Goal: Task Accomplishment & Management: Use online tool/utility

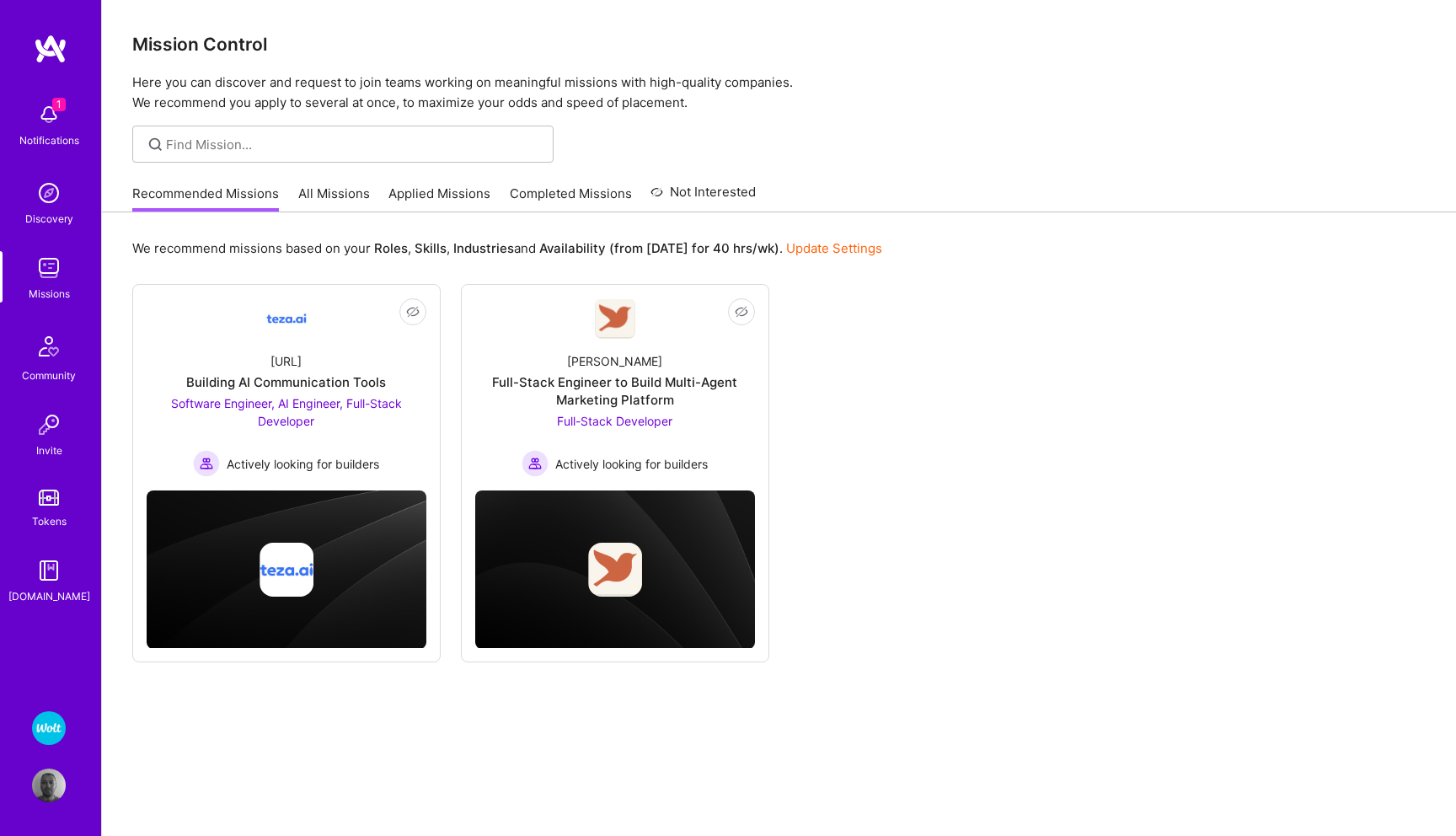
scroll to position [24, 0]
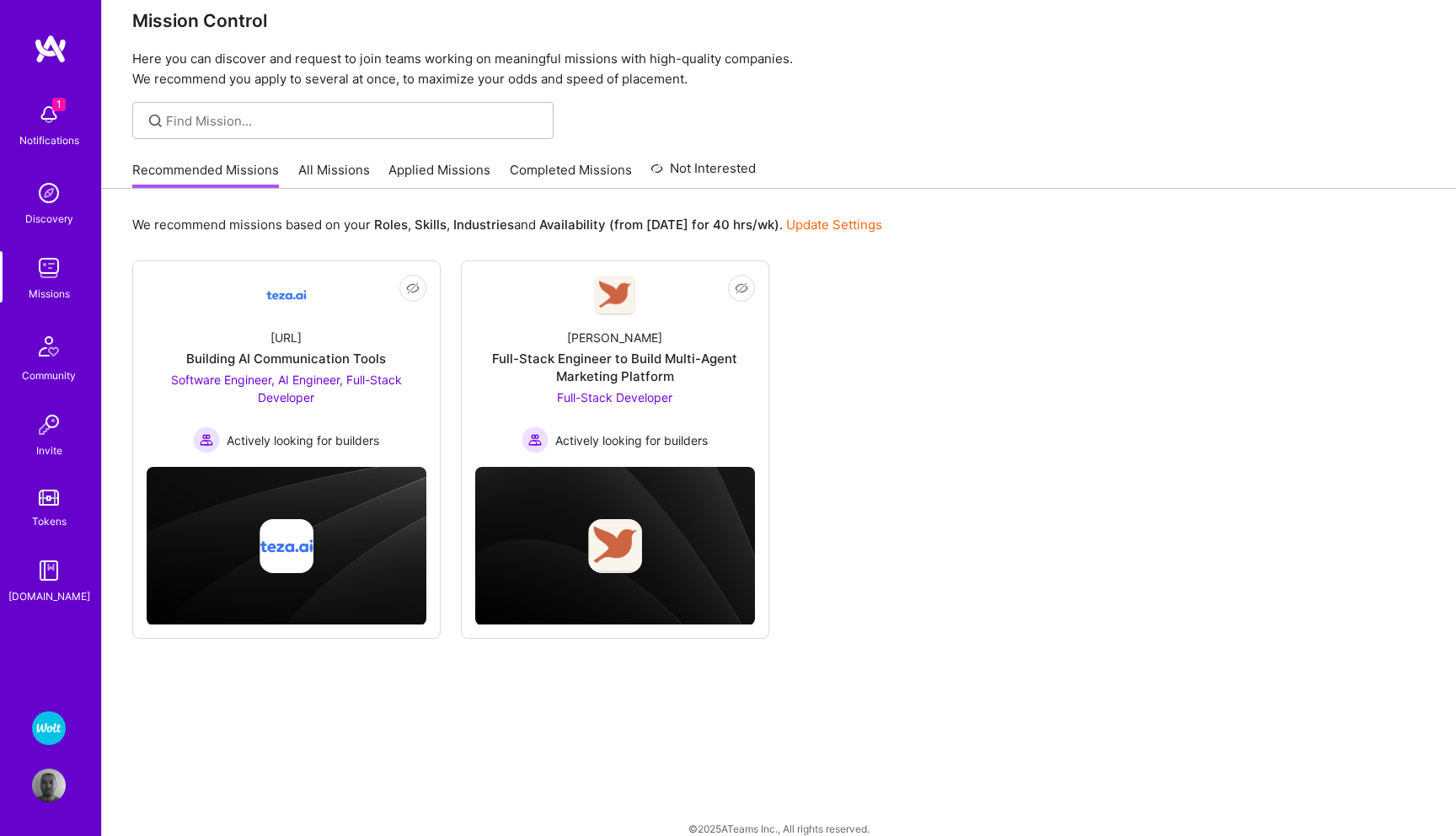
click at [48, 721] on img at bounding box center [48, 727] width 34 height 34
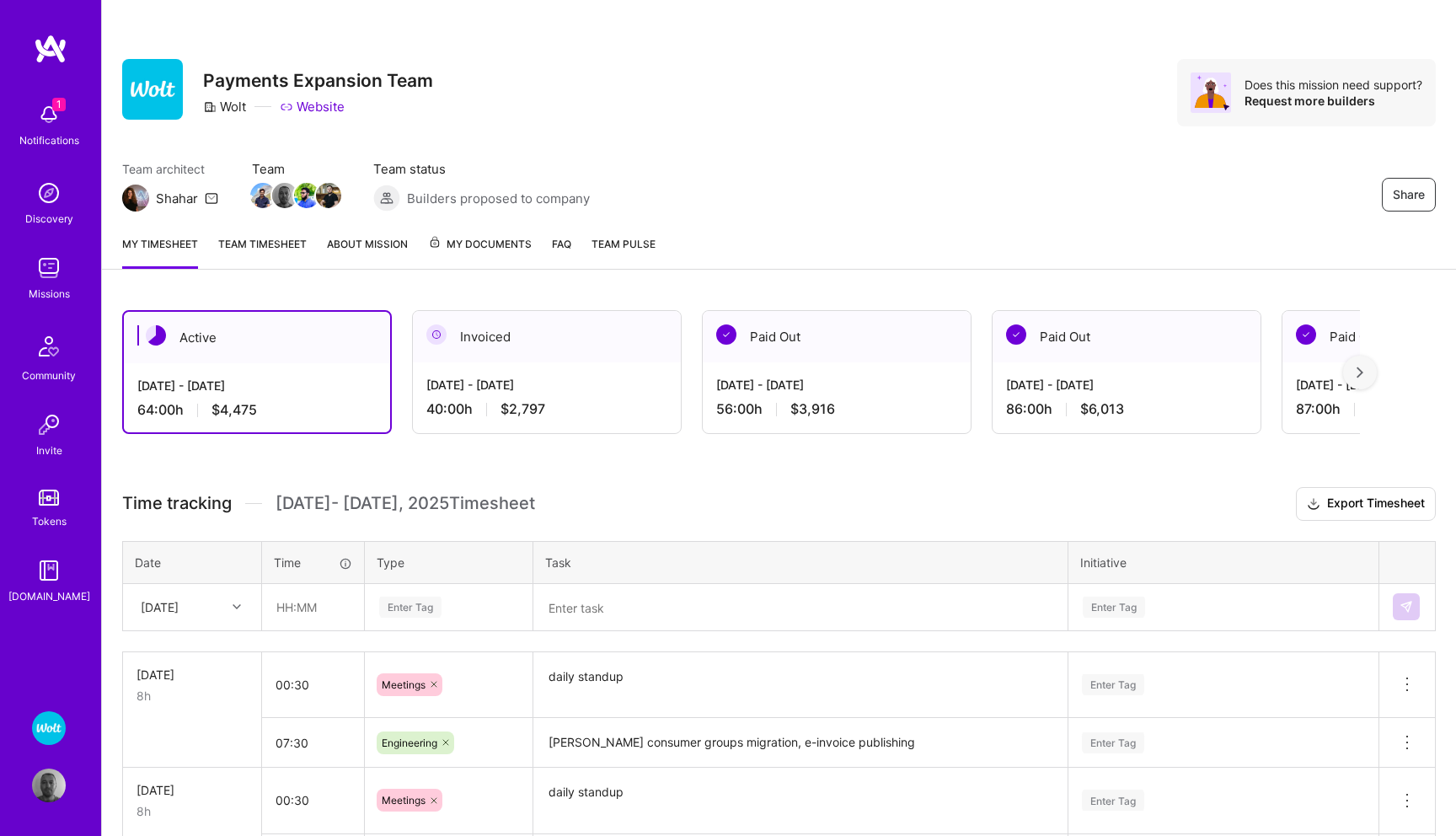
click at [43, 271] on img at bounding box center [48, 268] width 34 height 34
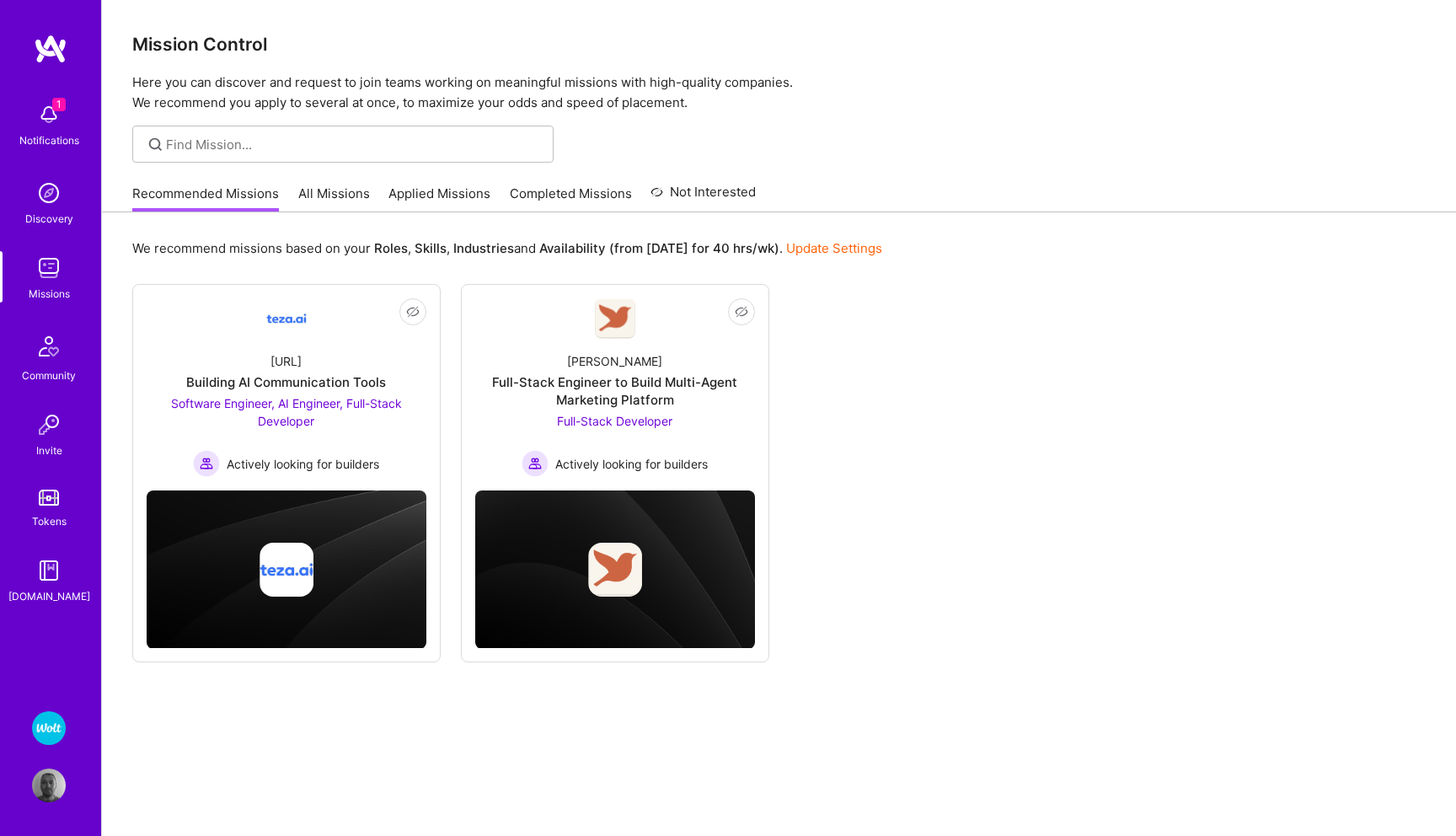
click at [51, 721] on img at bounding box center [48, 727] width 34 height 34
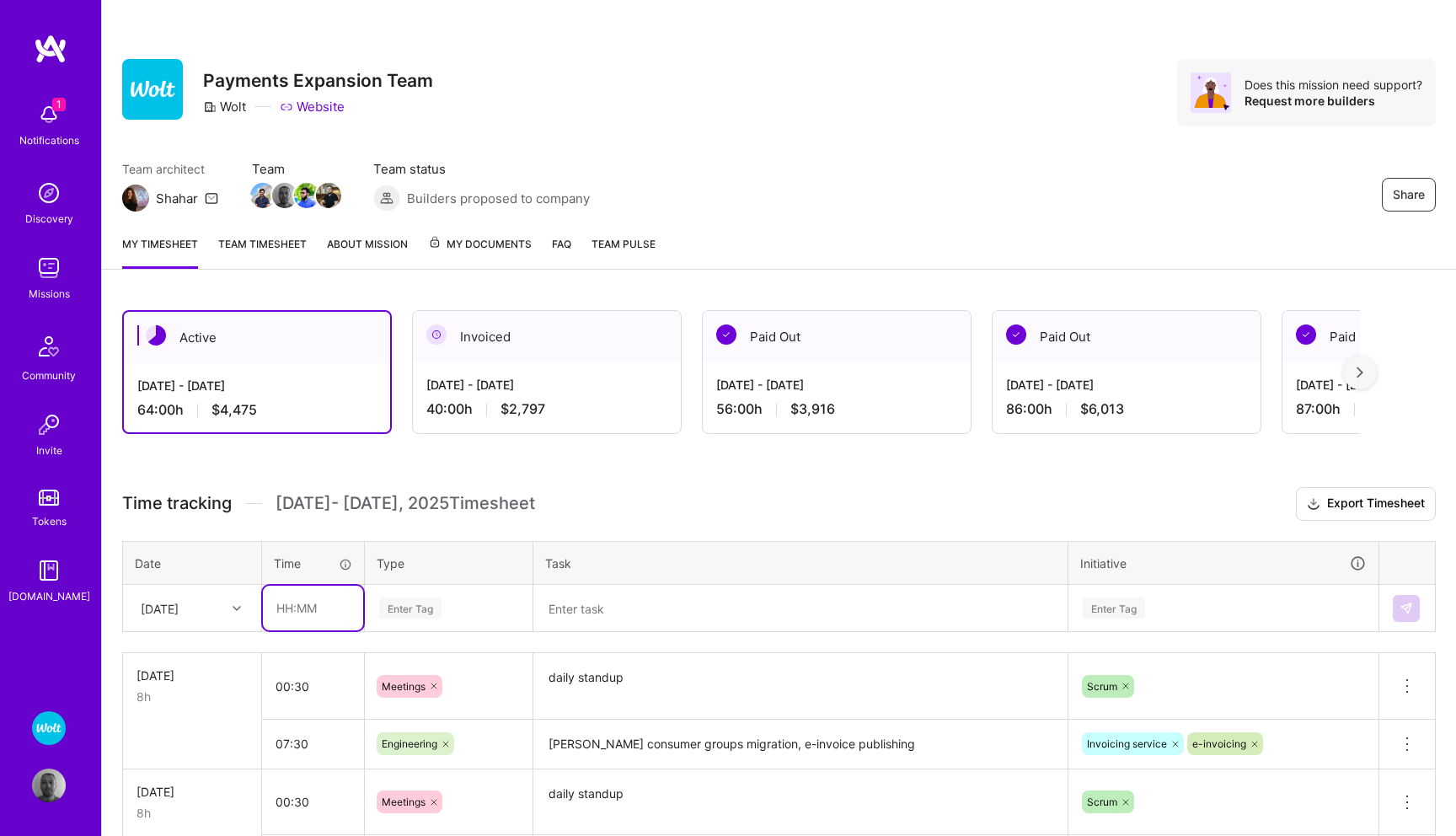
click at [291, 614] on input "text" at bounding box center [312, 607] width 100 height 44
type input "01:30"
click at [414, 608] on div "Enter Tag" at bounding box center [449, 608] width 166 height 43
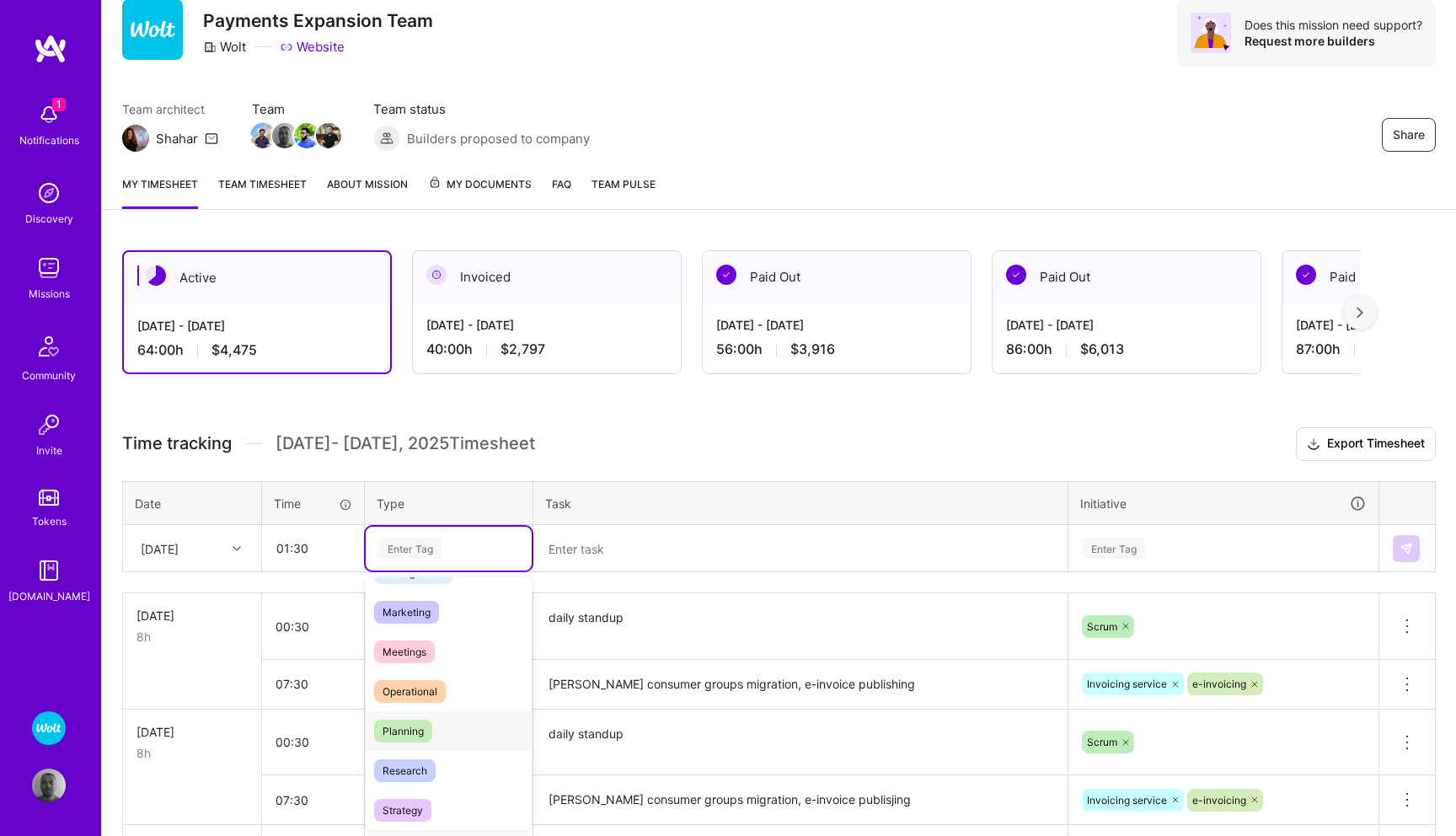
scroll to position [233, 0]
click at [424, 646] on span "Meetings" at bounding box center [403, 647] width 60 height 23
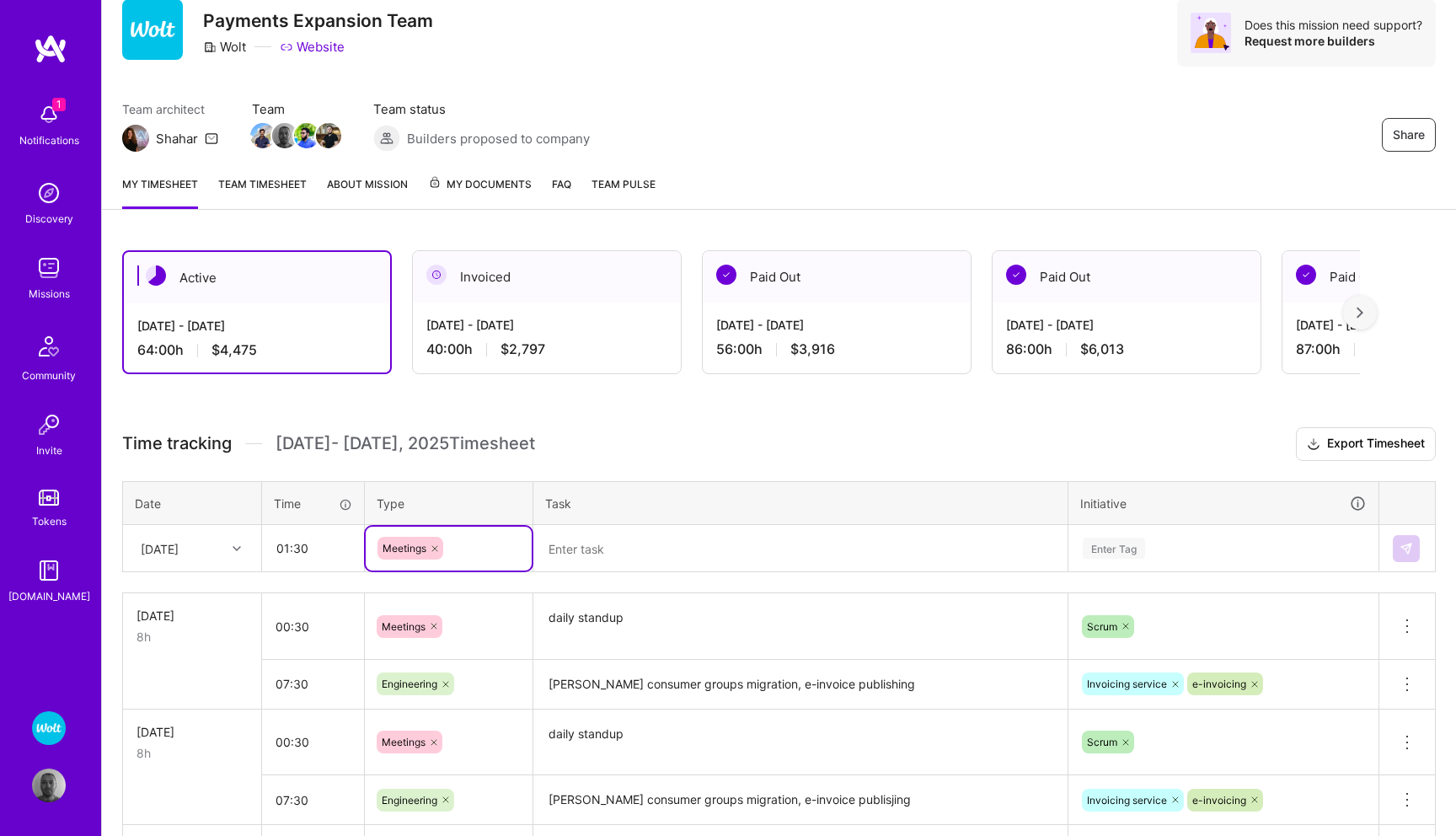
click at [591, 553] on textarea at bounding box center [800, 548] width 531 height 43
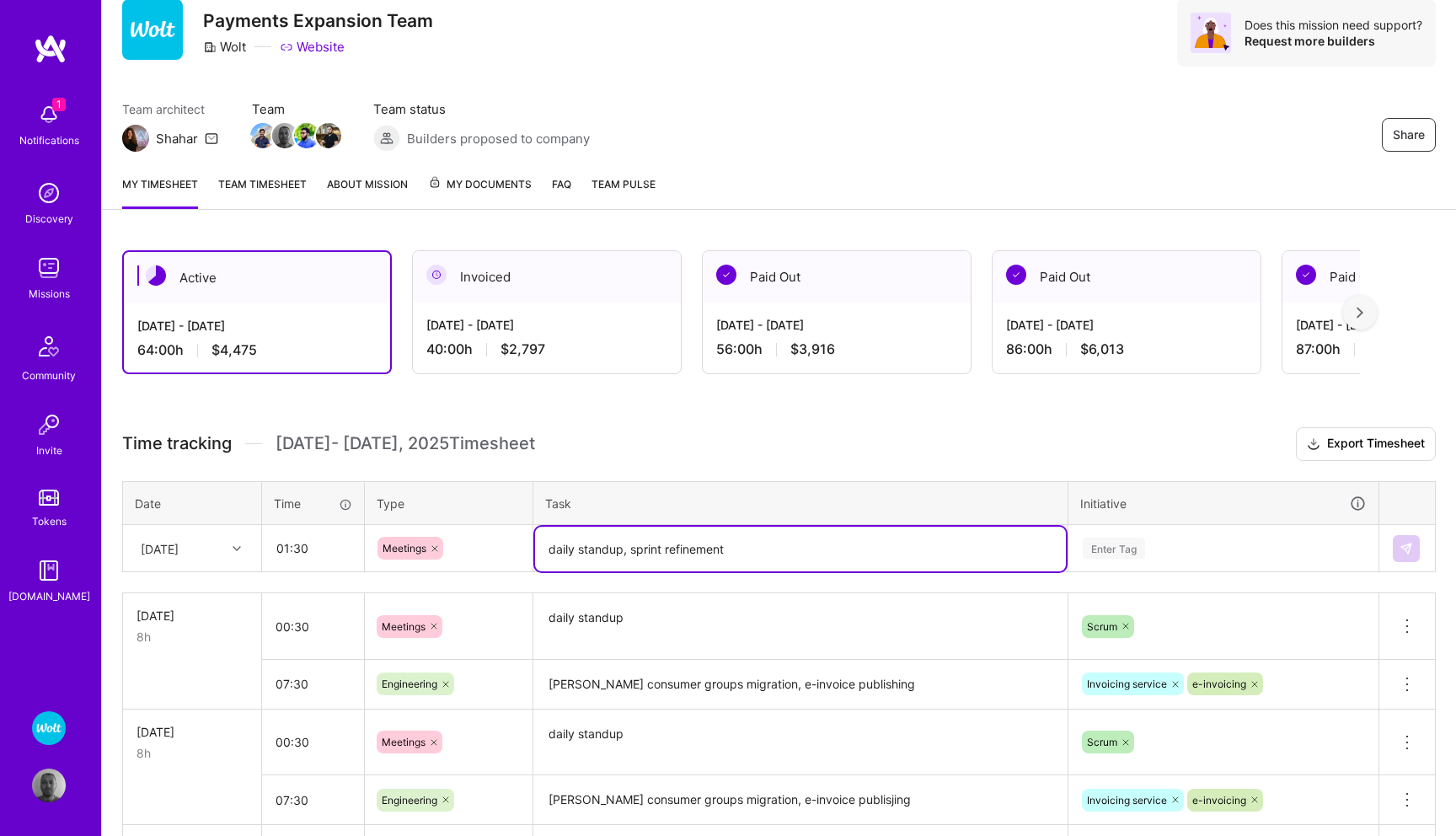
type textarea "daily standup, sprint refinement"
click at [1105, 536] on div "Enter Tag" at bounding box center [1224, 548] width 308 height 43
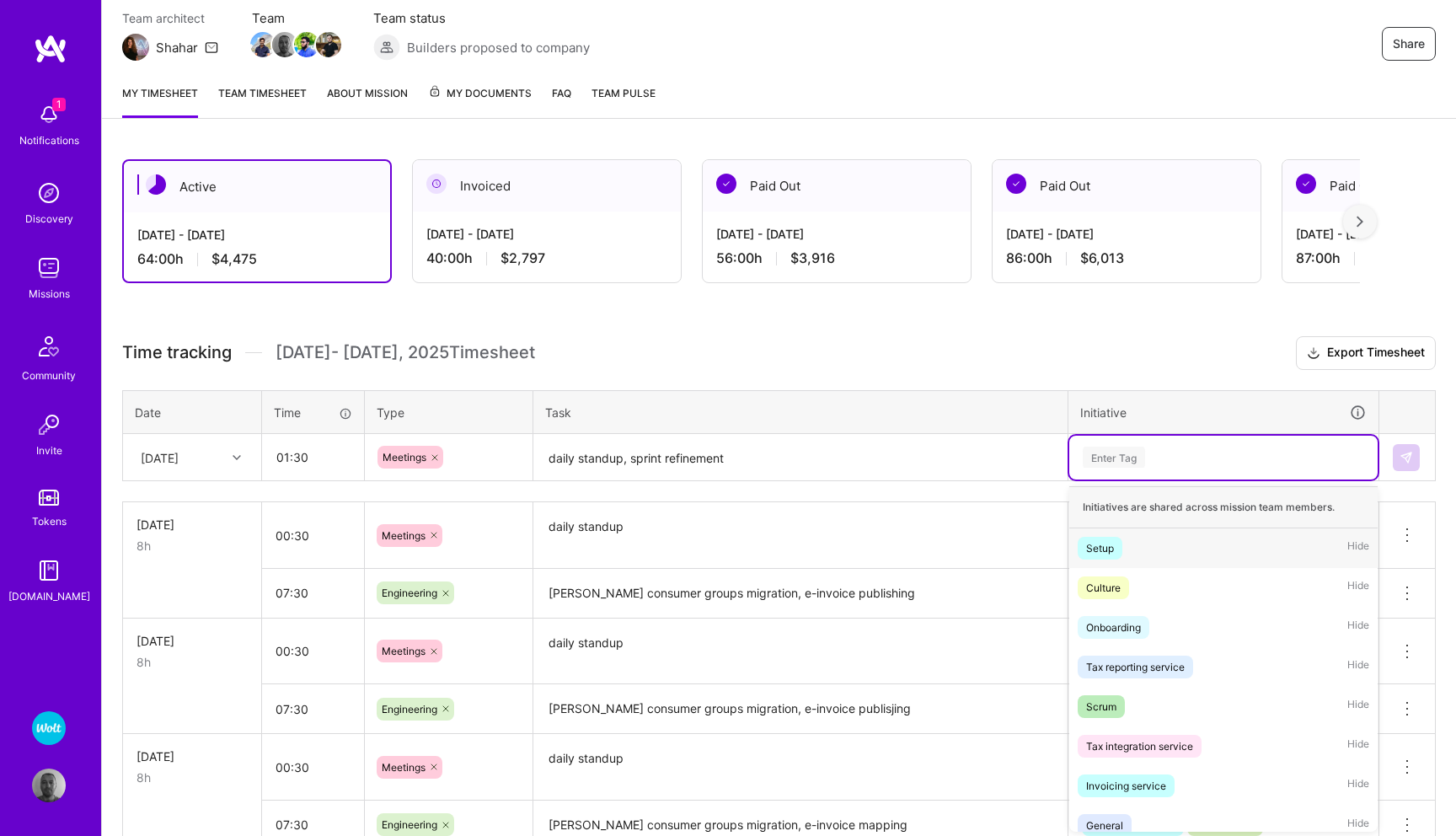
scroll to position [152, 0]
click at [1099, 698] on div "Scrum" at bounding box center [1101, 705] width 31 height 18
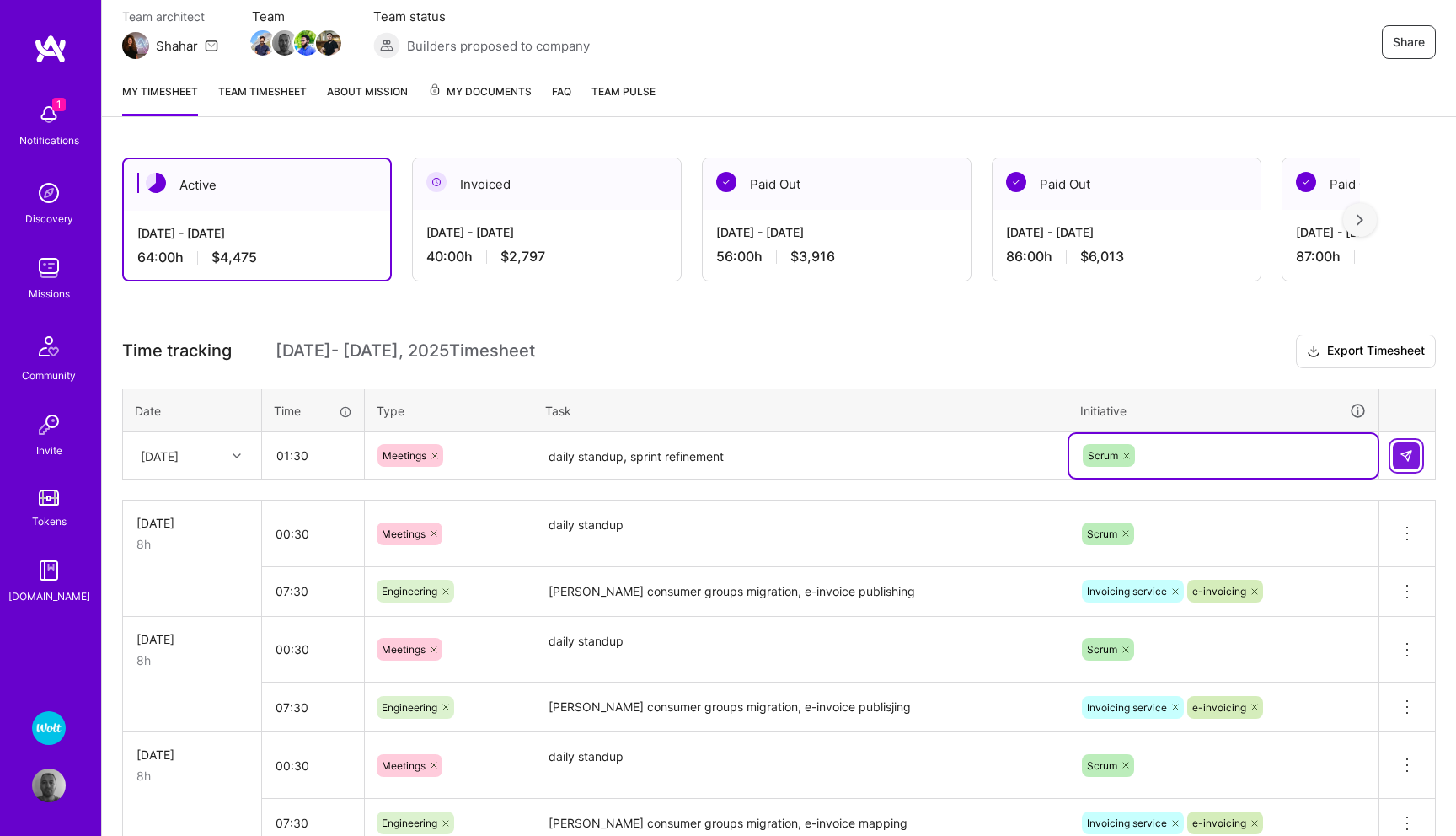
click at [1401, 457] on img at bounding box center [1407, 456] width 14 height 14
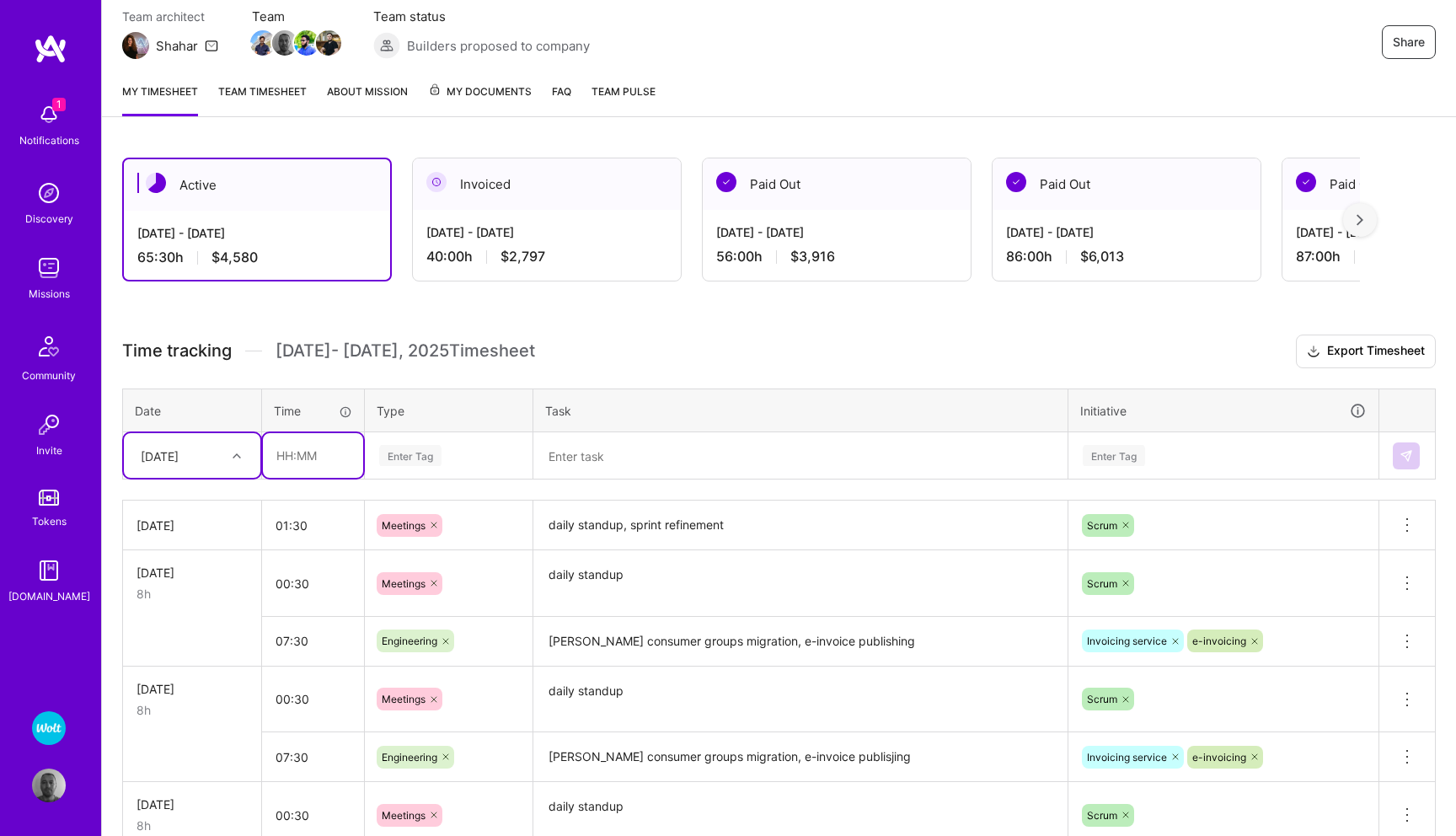
click at [294, 458] on input "text" at bounding box center [312, 455] width 100 height 44
type input "06:30"
click at [399, 456] on div "Enter Tag" at bounding box center [410, 455] width 62 height 26
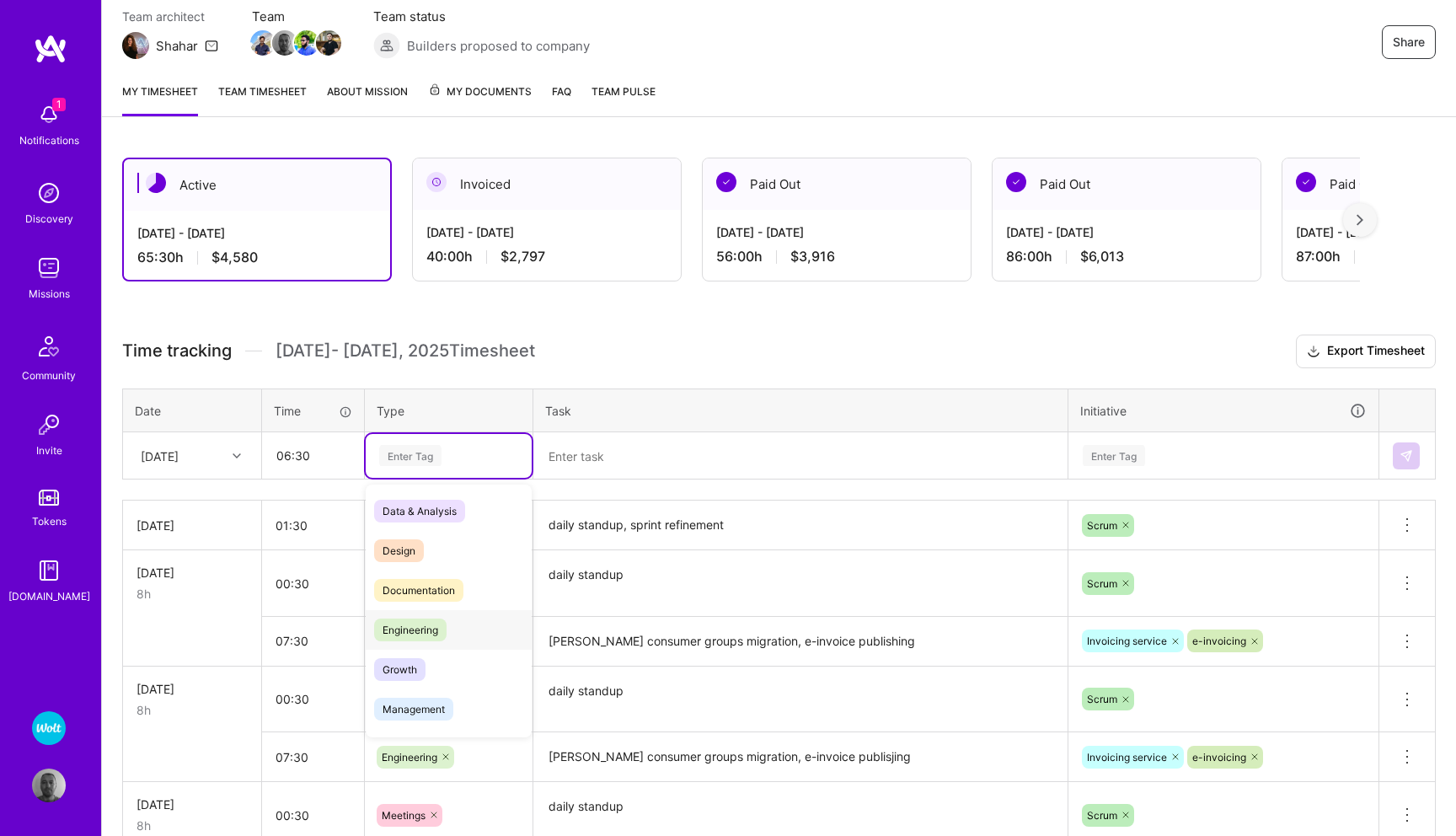
click at [441, 627] on span "Engineering" at bounding box center [409, 629] width 72 height 23
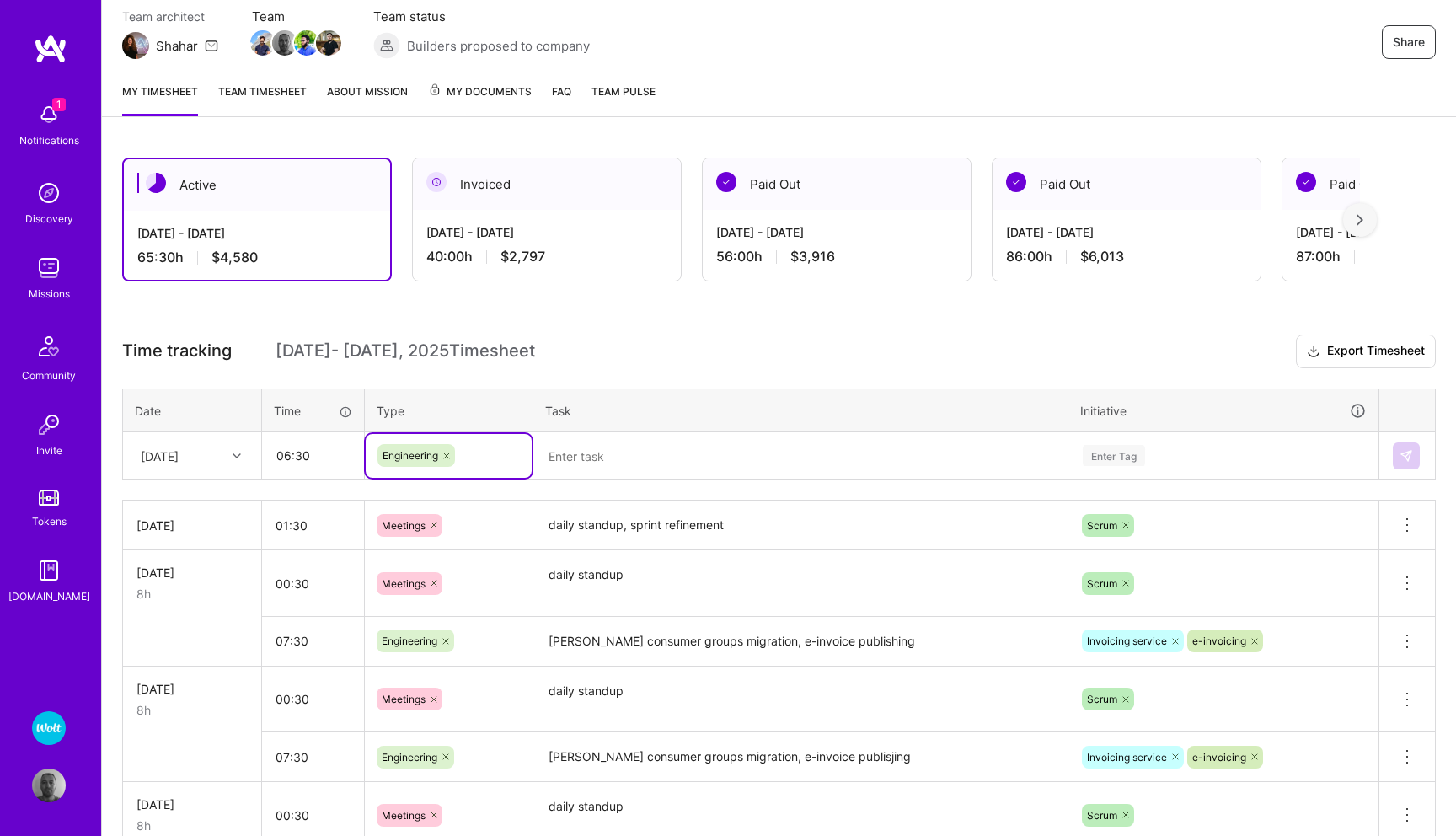
click at [583, 451] on textarea at bounding box center [800, 456] width 531 height 44
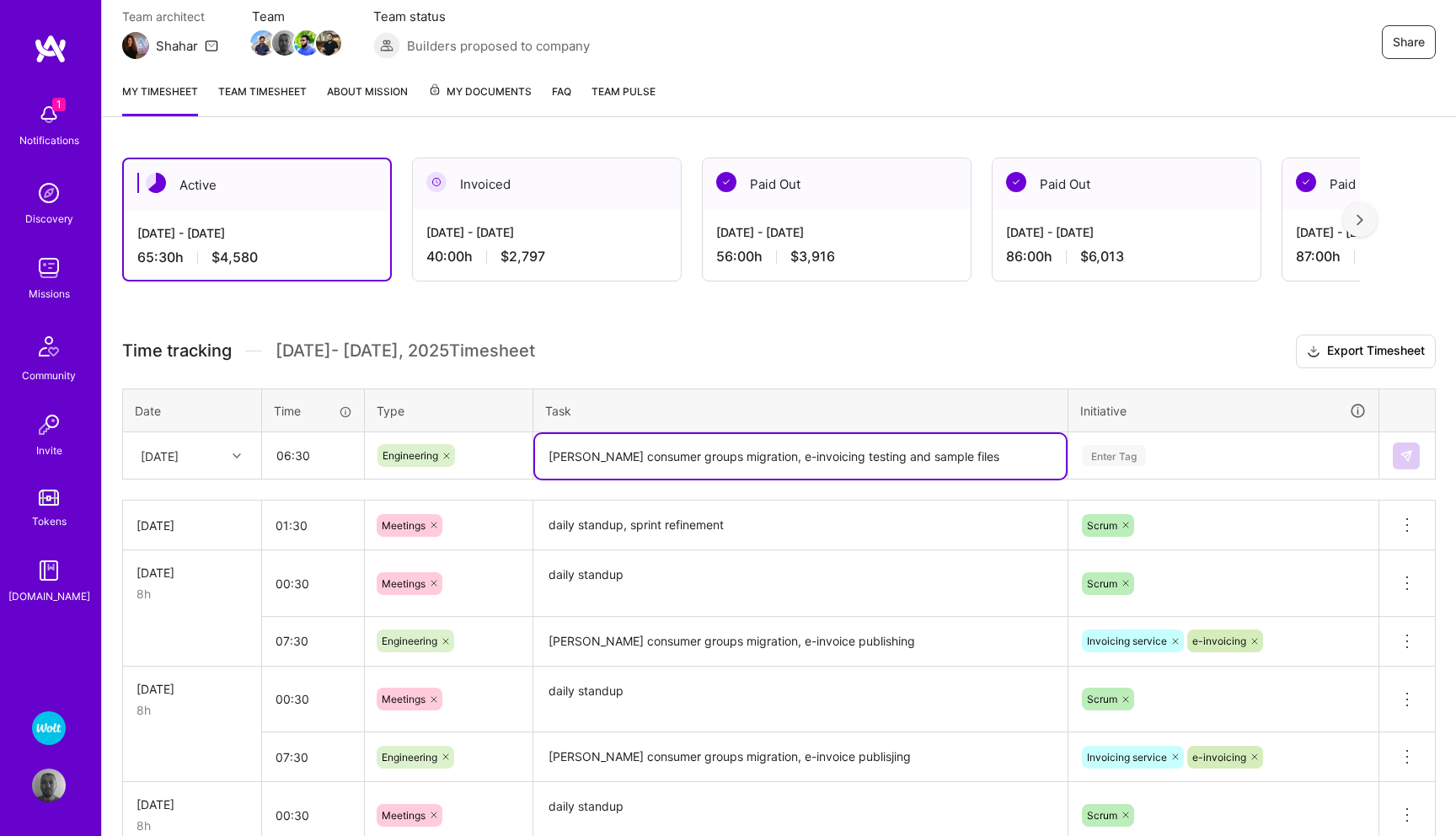
type textarea "[PERSON_NAME] consumer groups migration, e-invoicing testing and sample files"
click at [1127, 452] on div "Enter Tag" at bounding box center [1113, 455] width 62 height 26
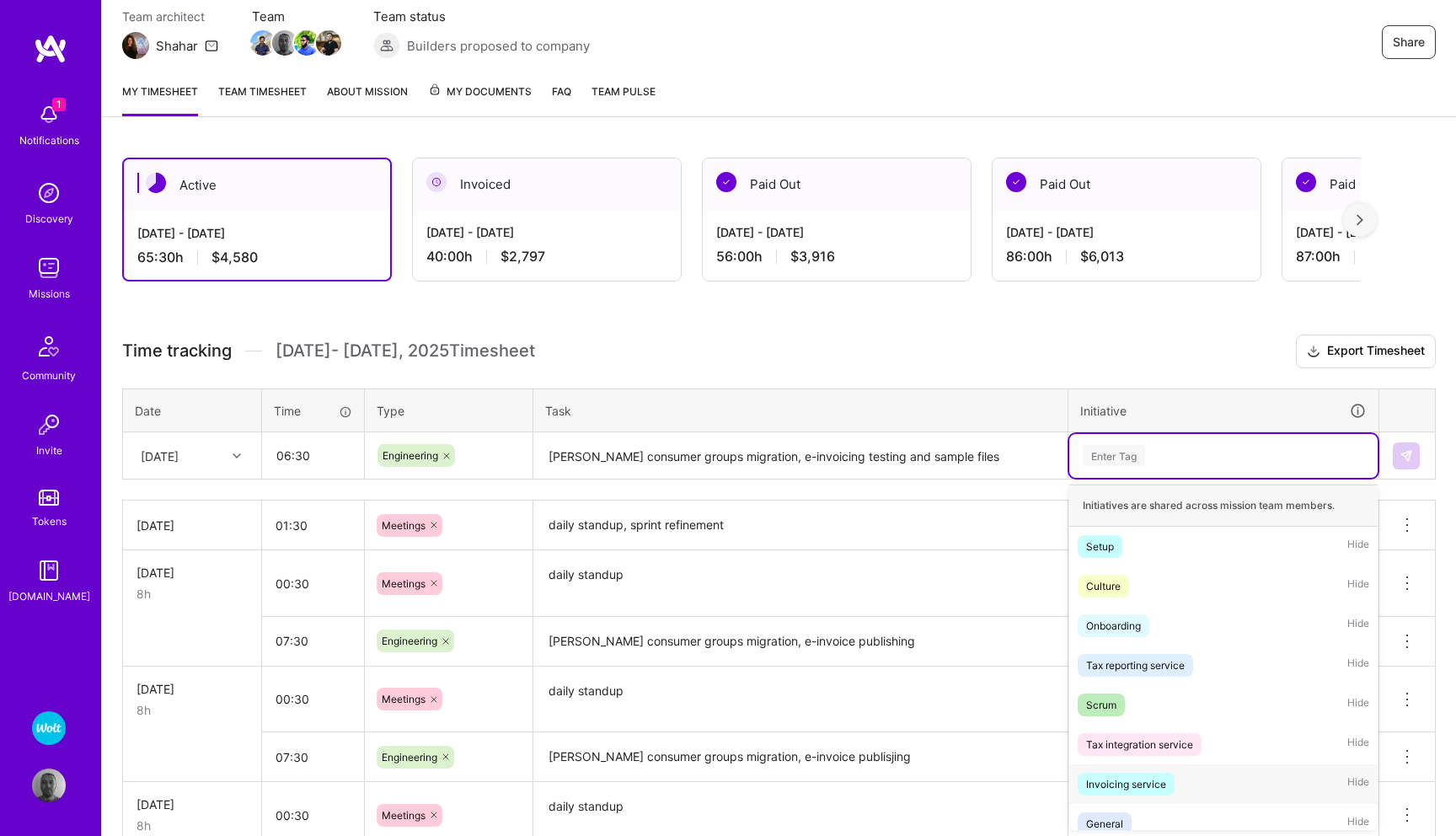
click at [1119, 781] on div "Invoicing service" at bounding box center [1126, 784] width 80 height 18
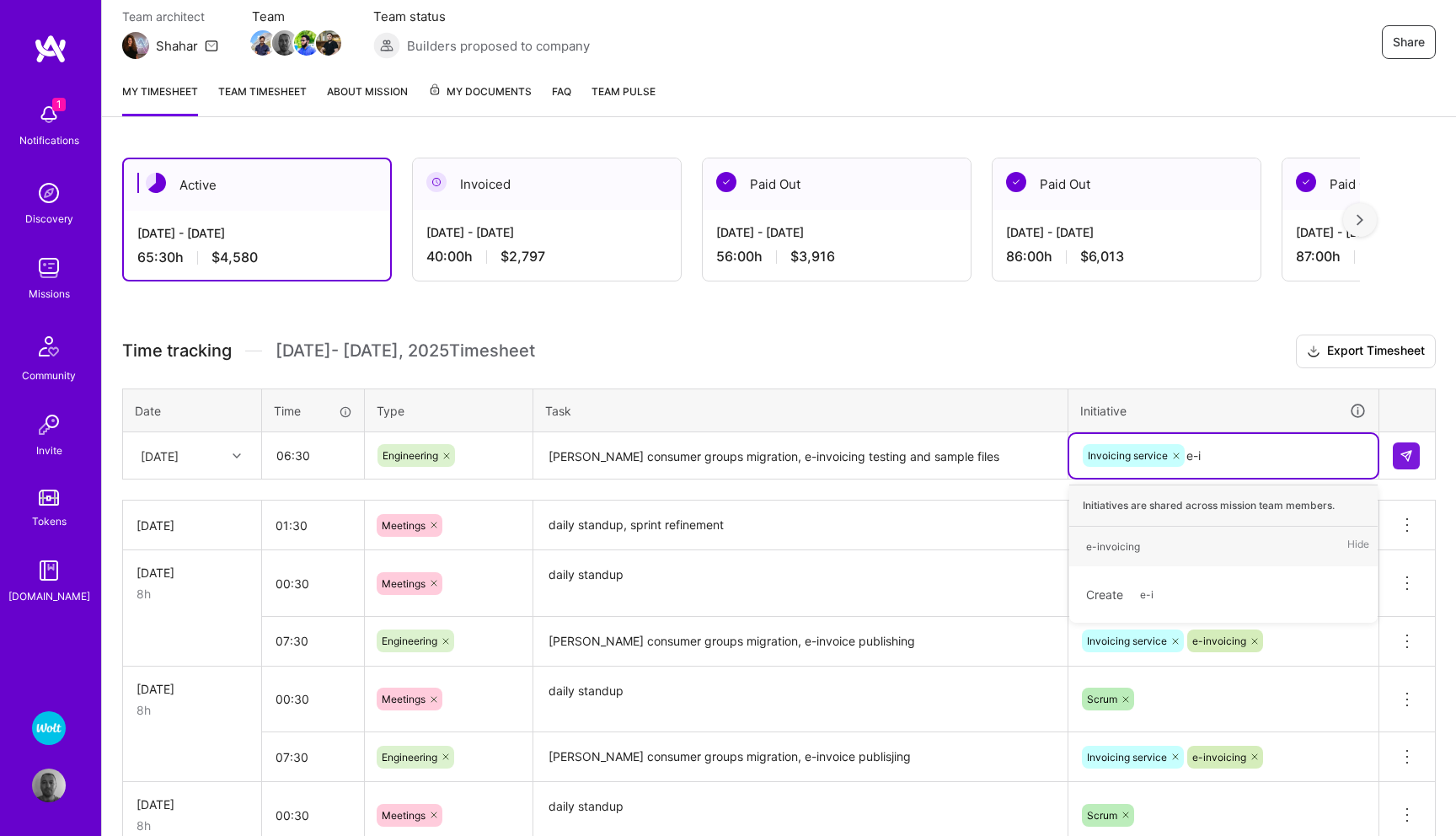
type input "e-in"
click at [1161, 546] on div "e-invoicing Hide" at bounding box center [1224, 546] width 308 height 40
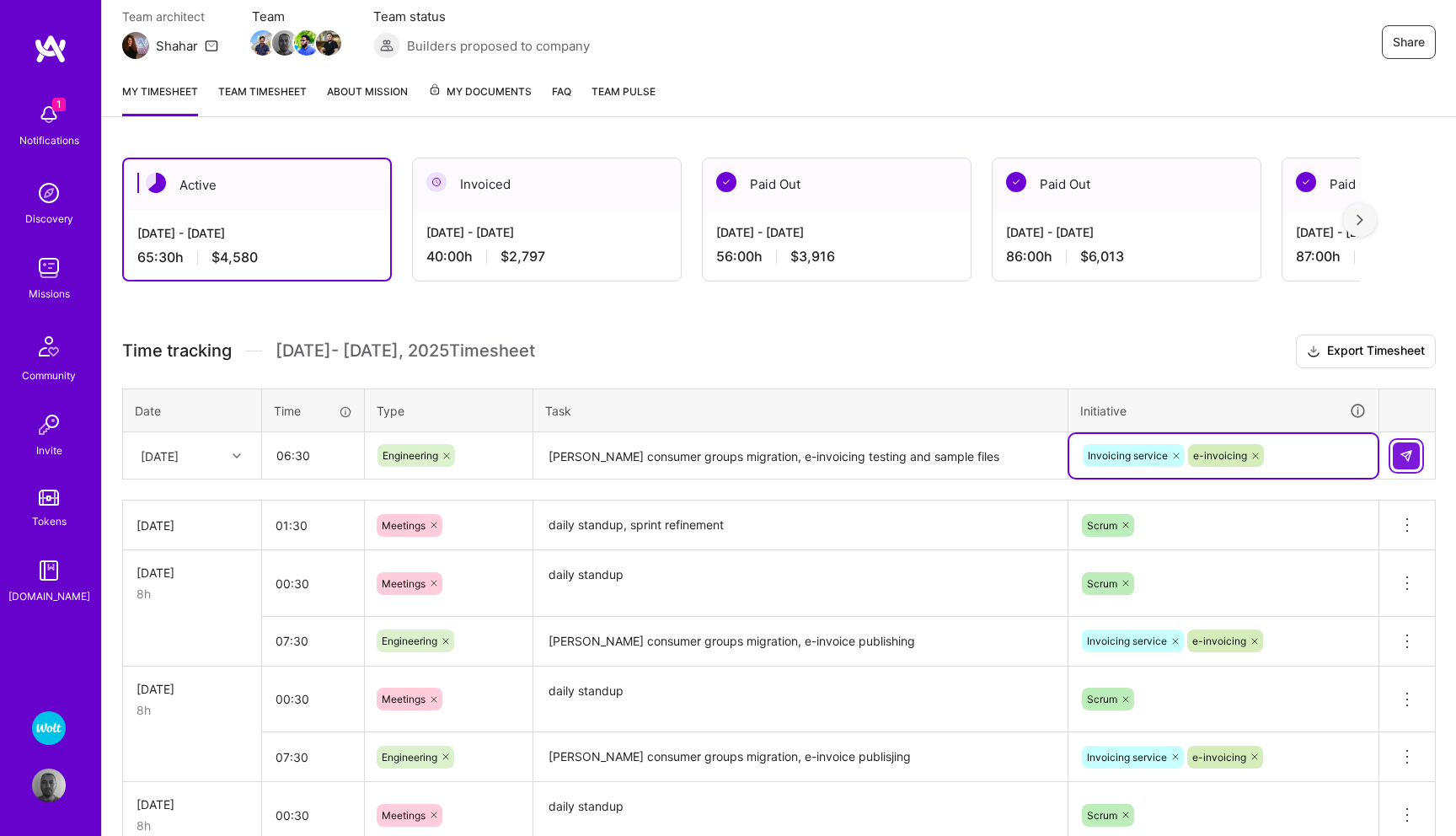
click at [1414, 455] on button at bounding box center [1406, 455] width 27 height 27
